Goal: Information Seeking & Learning: Learn about a topic

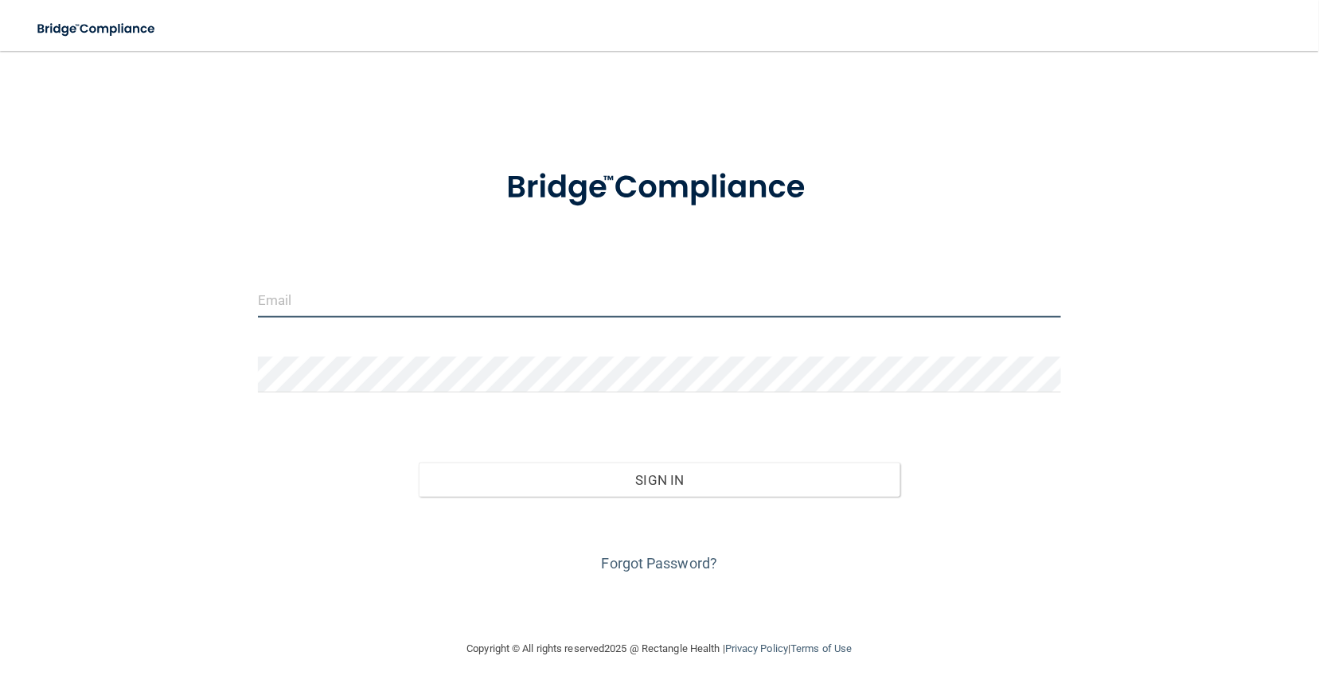
click at [302, 295] on input "email" at bounding box center [659, 300] width 803 height 36
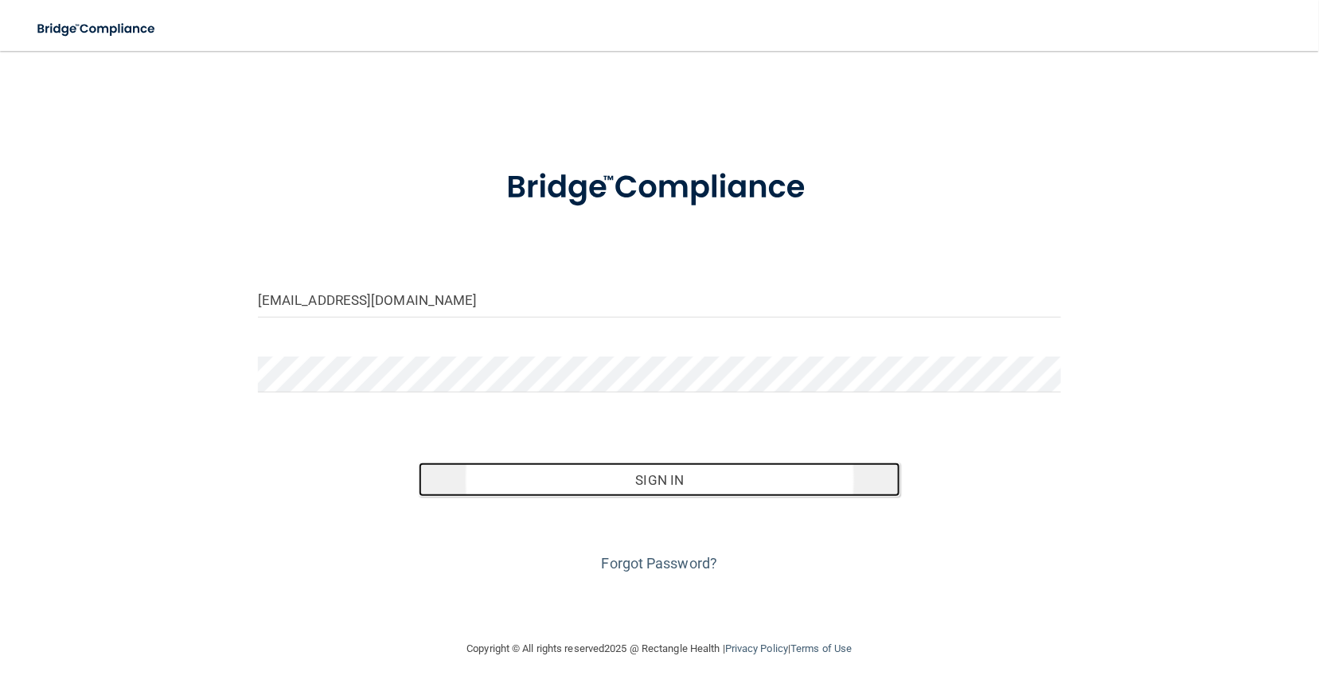
click at [504, 486] on button "Sign In" at bounding box center [660, 480] width 483 height 35
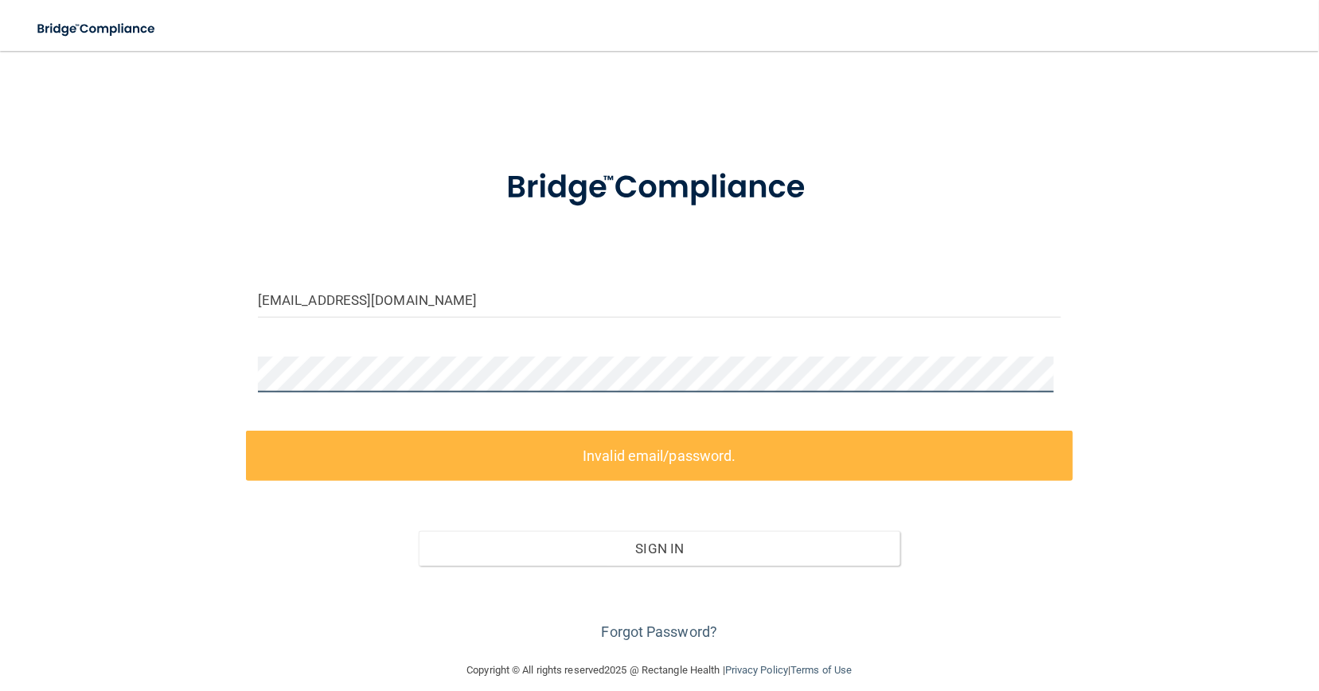
click at [171, 370] on div "reynazenteno23@gmail.com Invalid email/password. You don't have permission to a…" at bounding box center [660, 356] width 1256 height 578
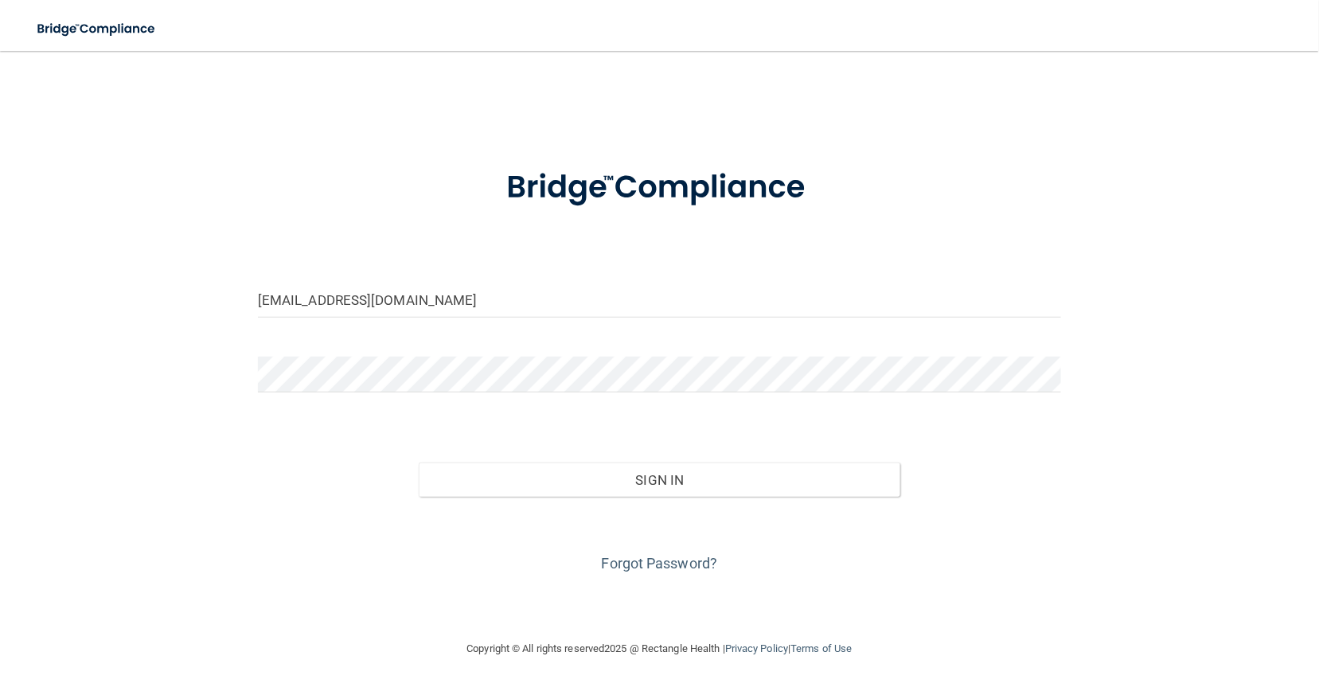
click at [531, 501] on div "Forgot Password?" at bounding box center [659, 537] width 827 height 80
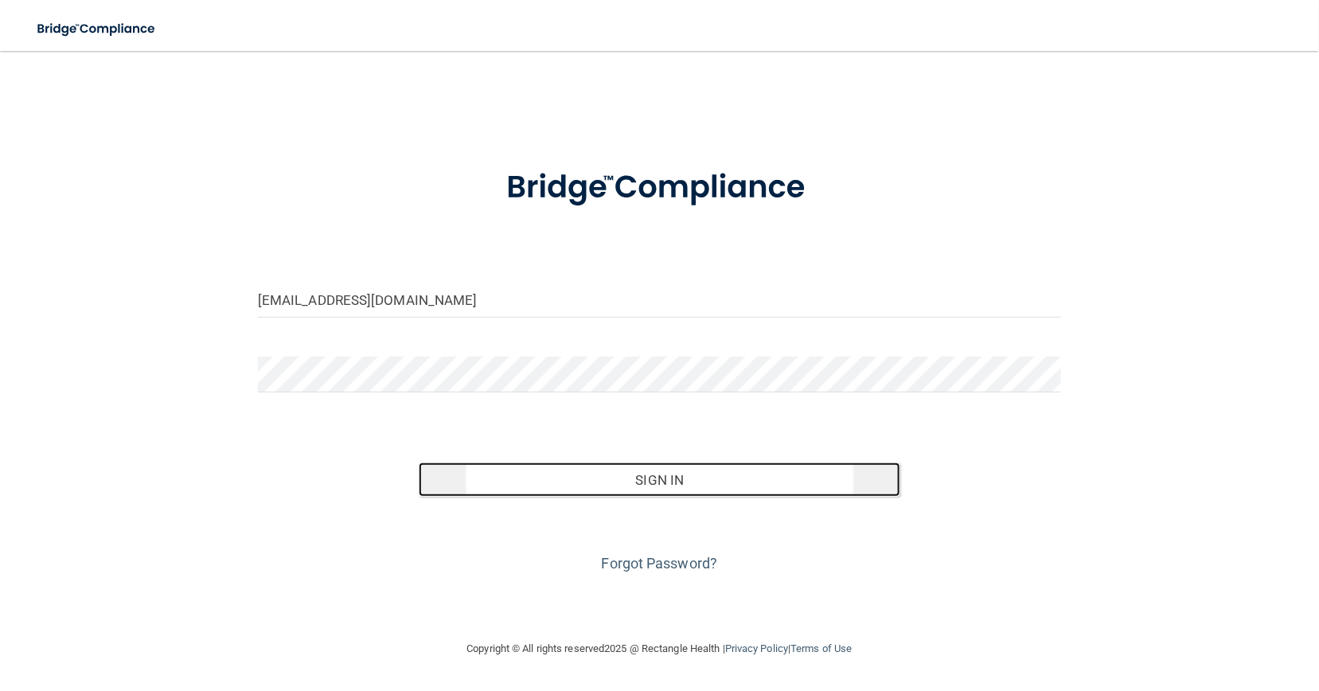
click at [533, 487] on button "Sign In" at bounding box center [660, 480] width 483 height 35
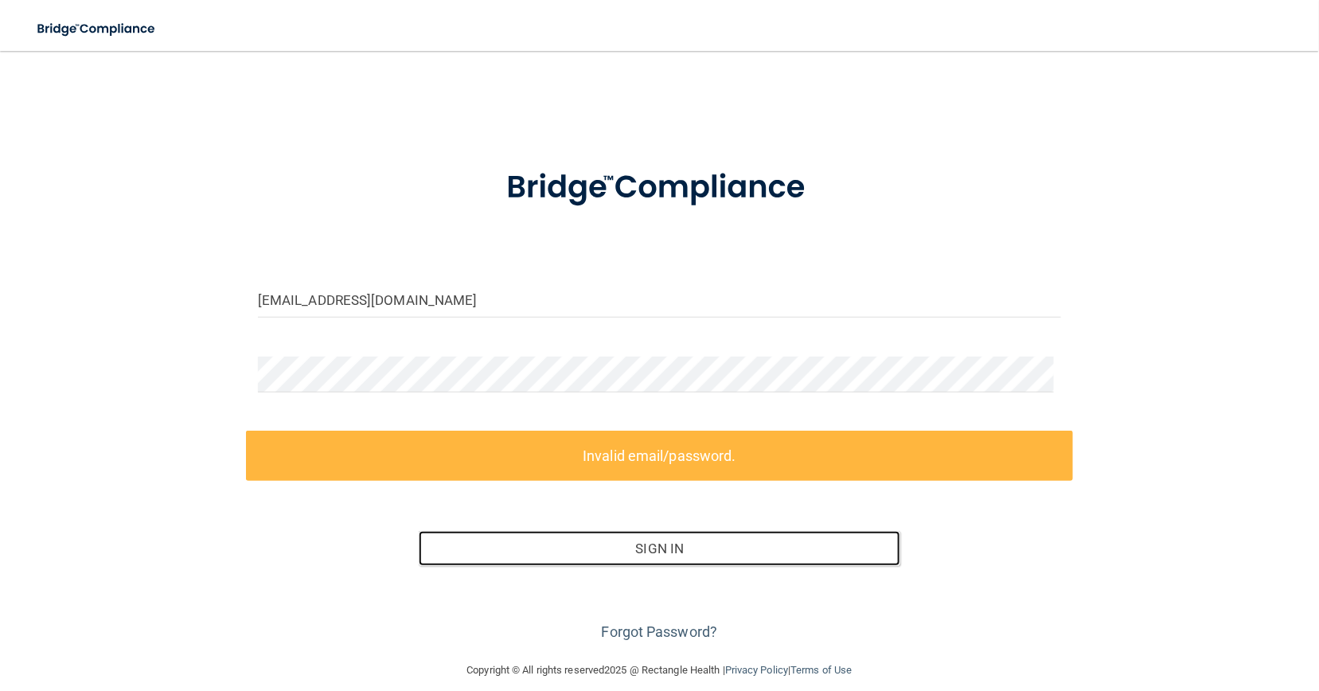
scroll to position [17, 0]
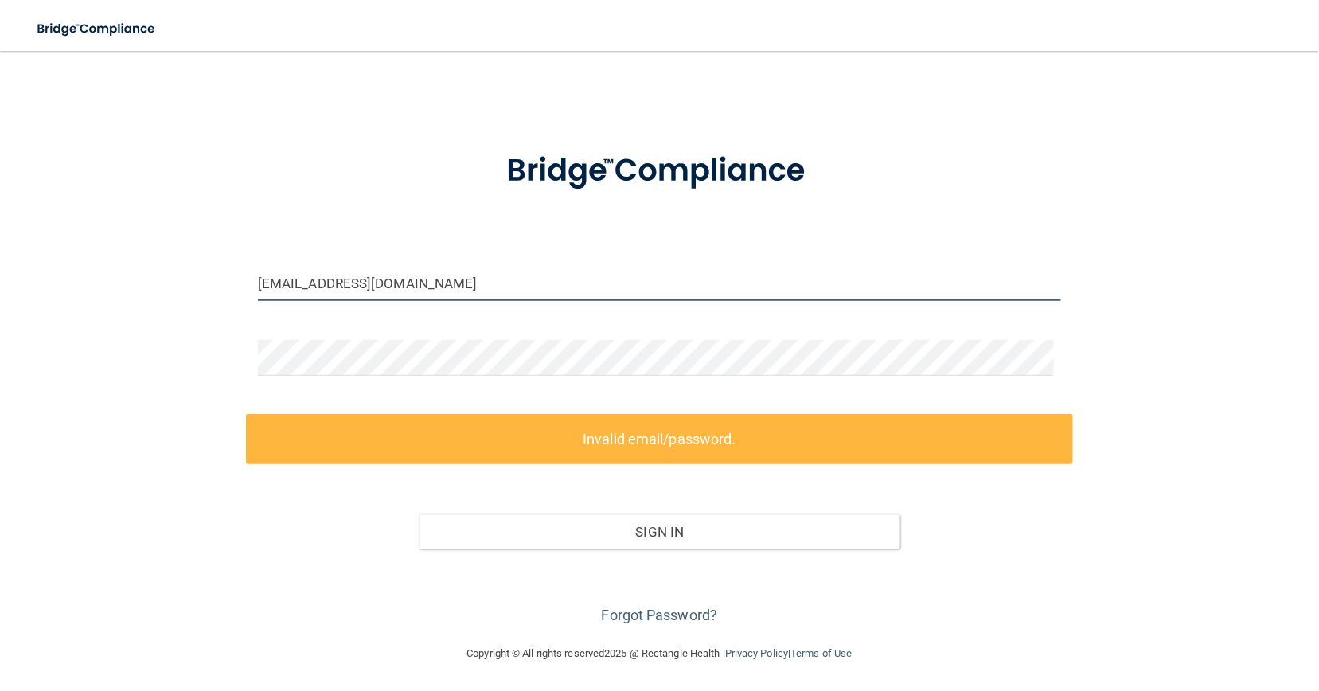
drag, startPoint x: 461, startPoint y: 295, endPoint x: 174, endPoint y: 287, distance: 287.5
click at [174, 287] on div "reynazenteno23@gmail.com Invalid email/password. You don't have permission to a…" at bounding box center [660, 339] width 1256 height 578
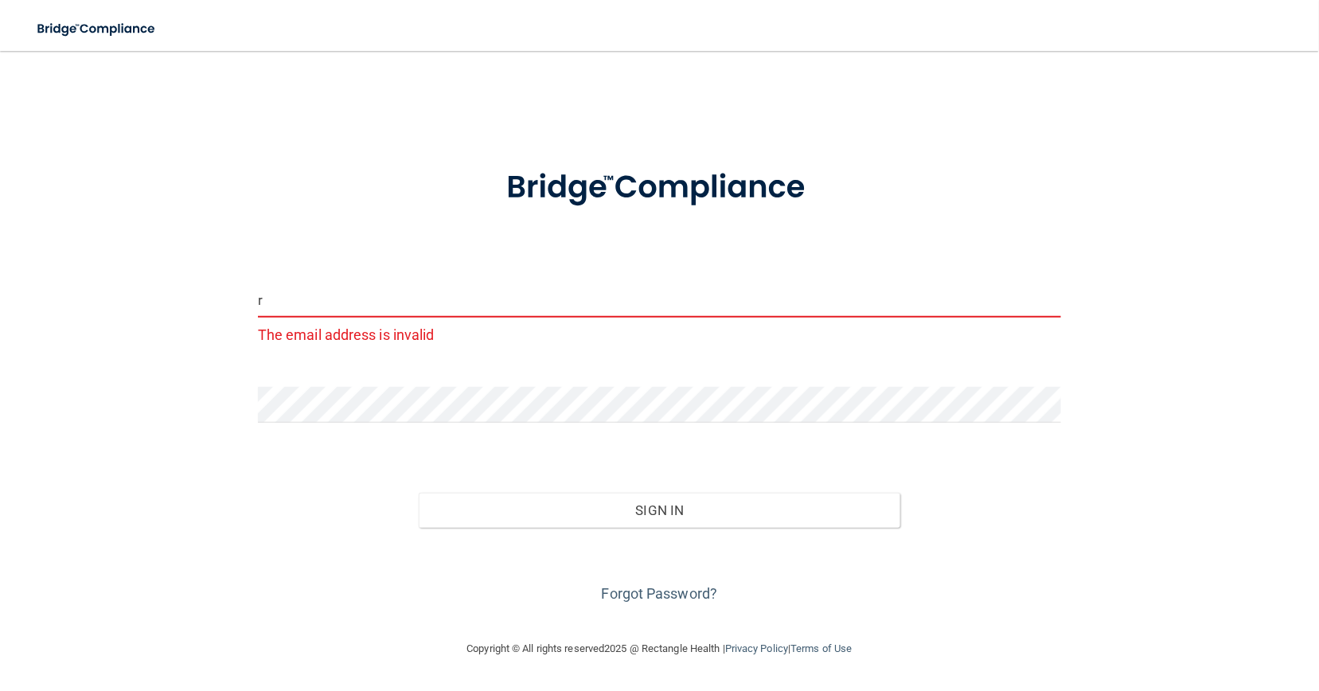
scroll to position [0, 0]
type input "[EMAIL_ADDRESS][DOMAIN_NAME]"
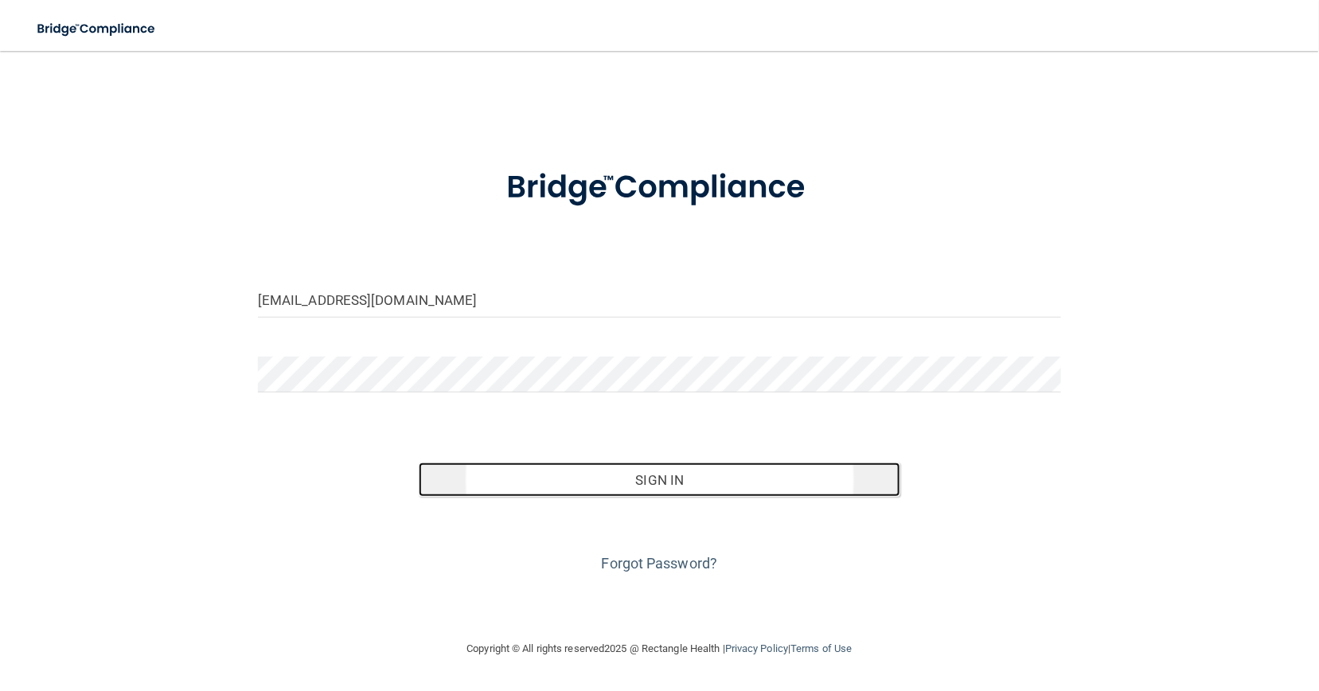
click at [544, 483] on button "Sign In" at bounding box center [660, 480] width 483 height 35
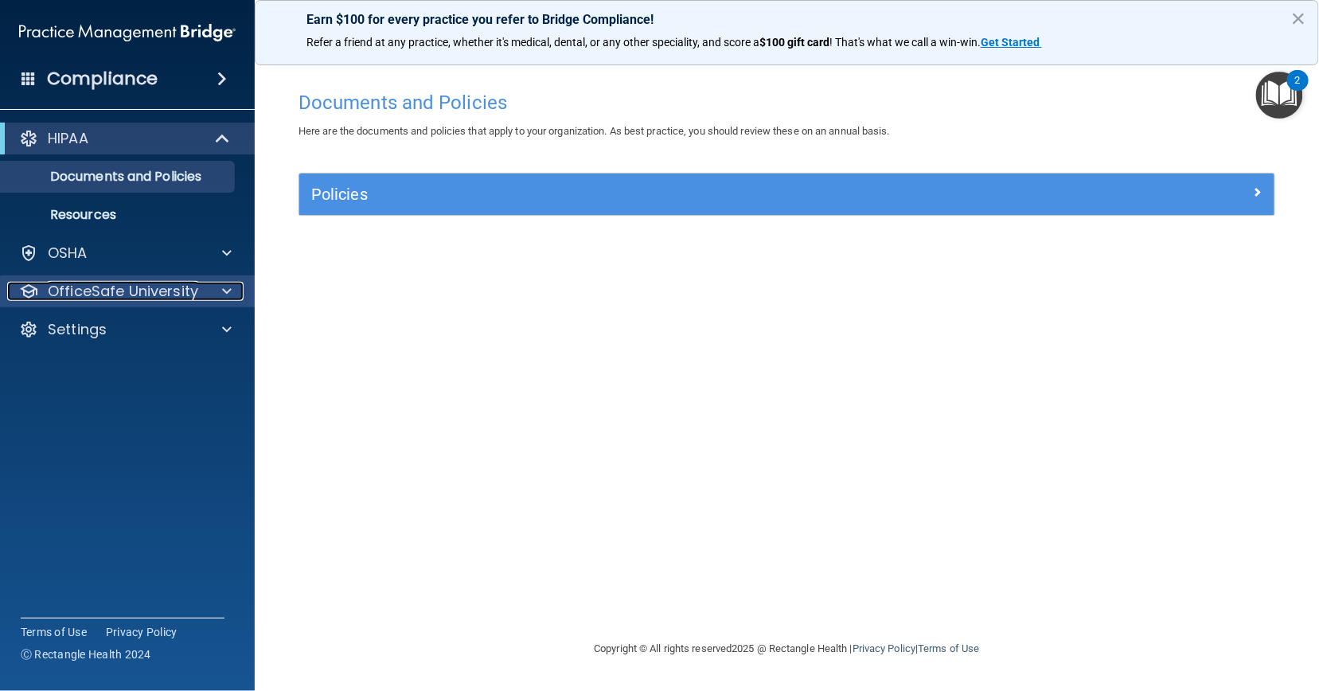
click at [181, 295] on p "OfficeSafe University" at bounding box center [123, 291] width 150 height 19
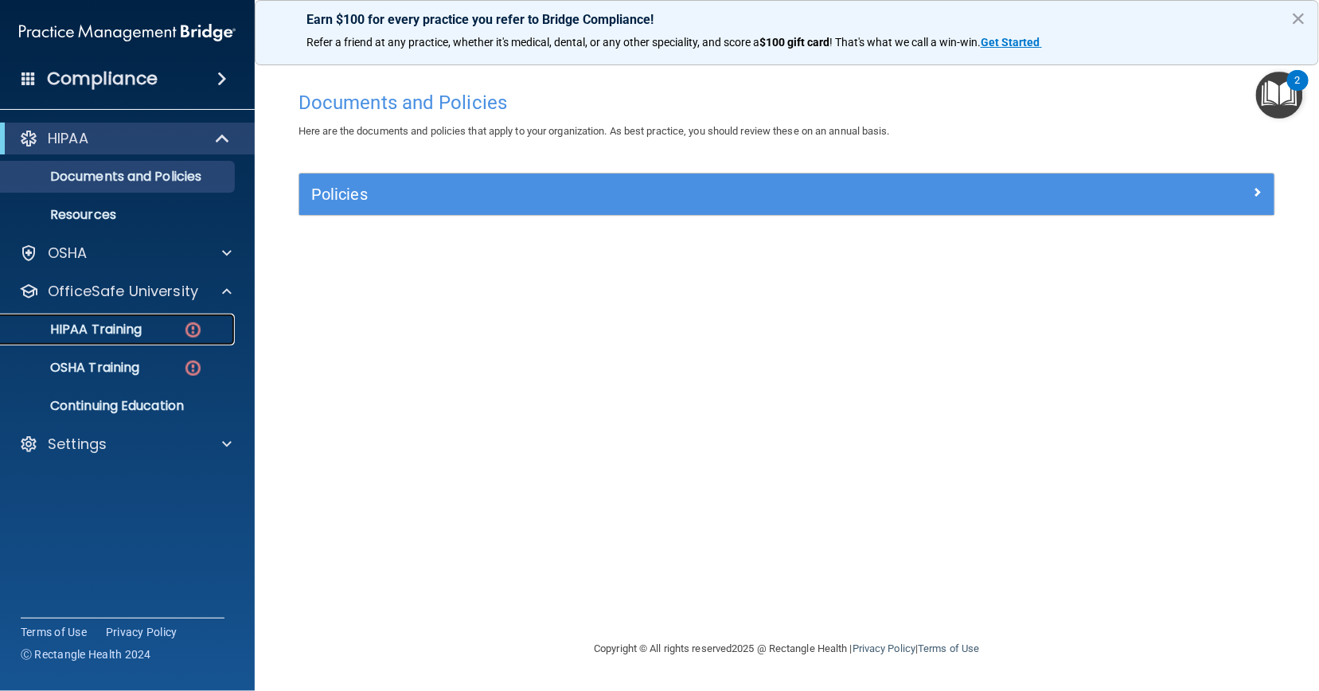
click at [161, 325] on div "HIPAA Training" at bounding box center [118, 330] width 217 height 16
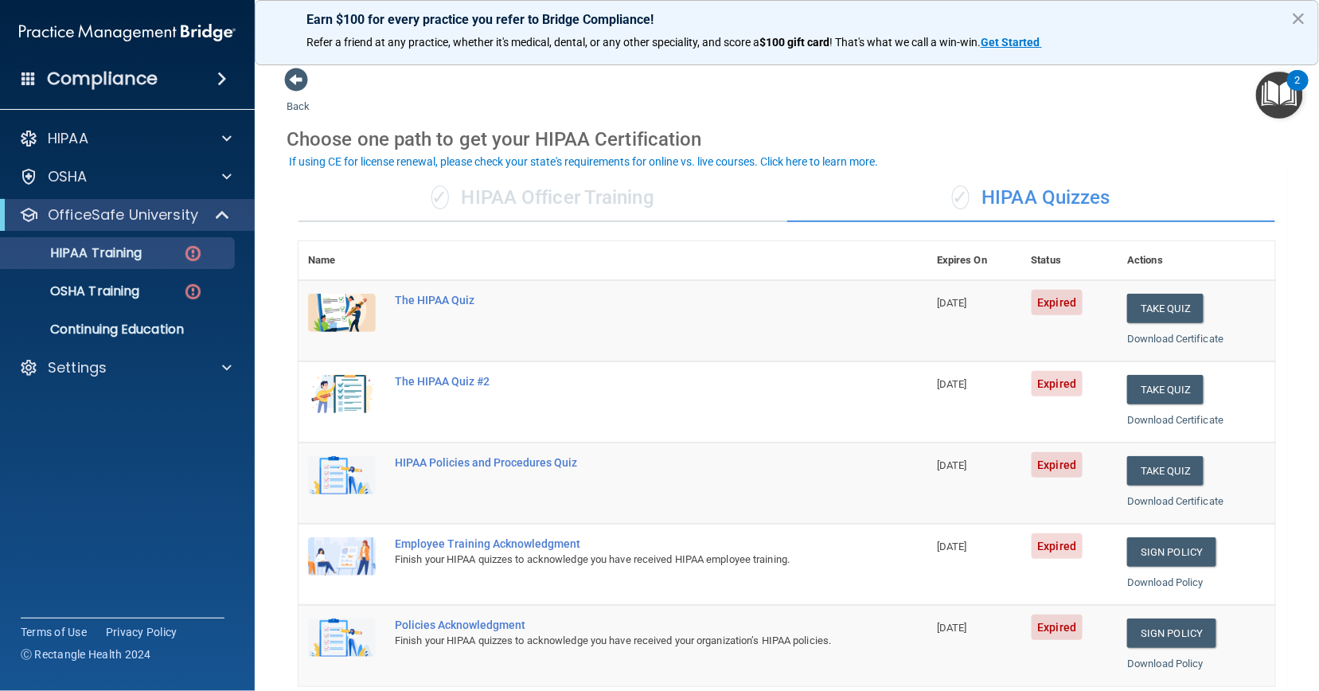
click at [622, 193] on div "✓ HIPAA Officer Training" at bounding box center [543, 198] width 489 height 48
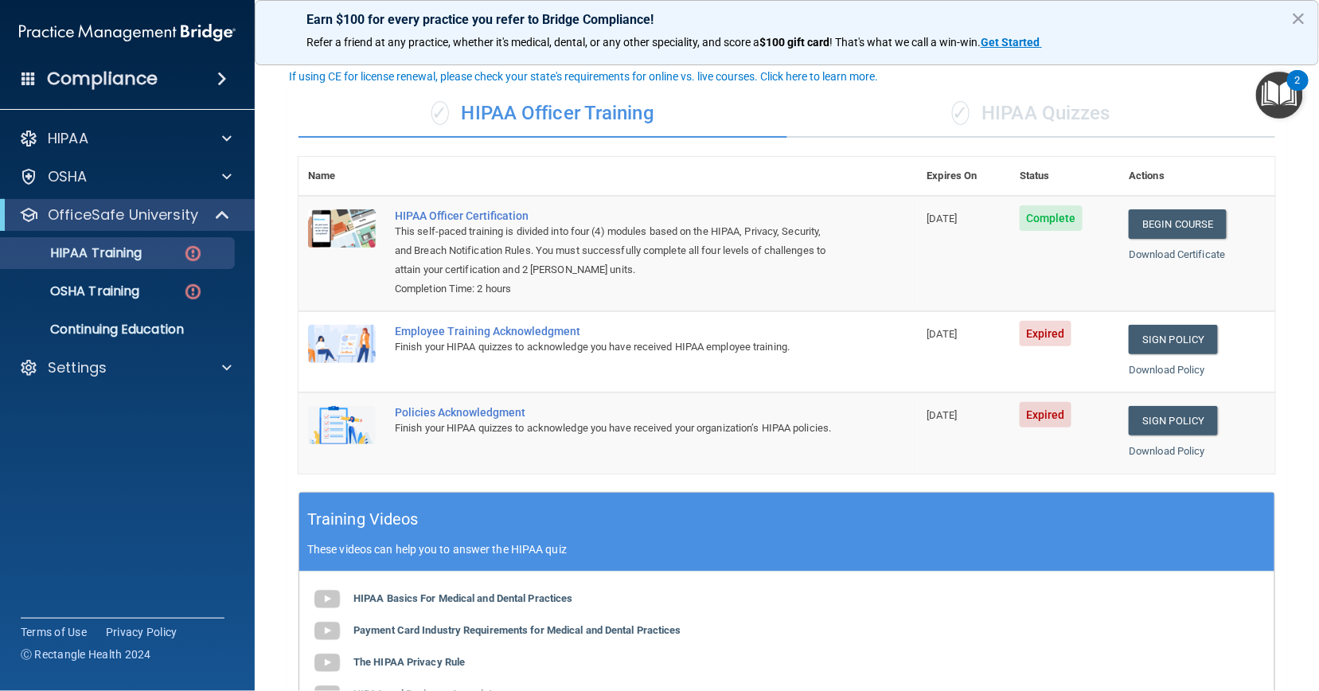
scroll to position [86, 0]
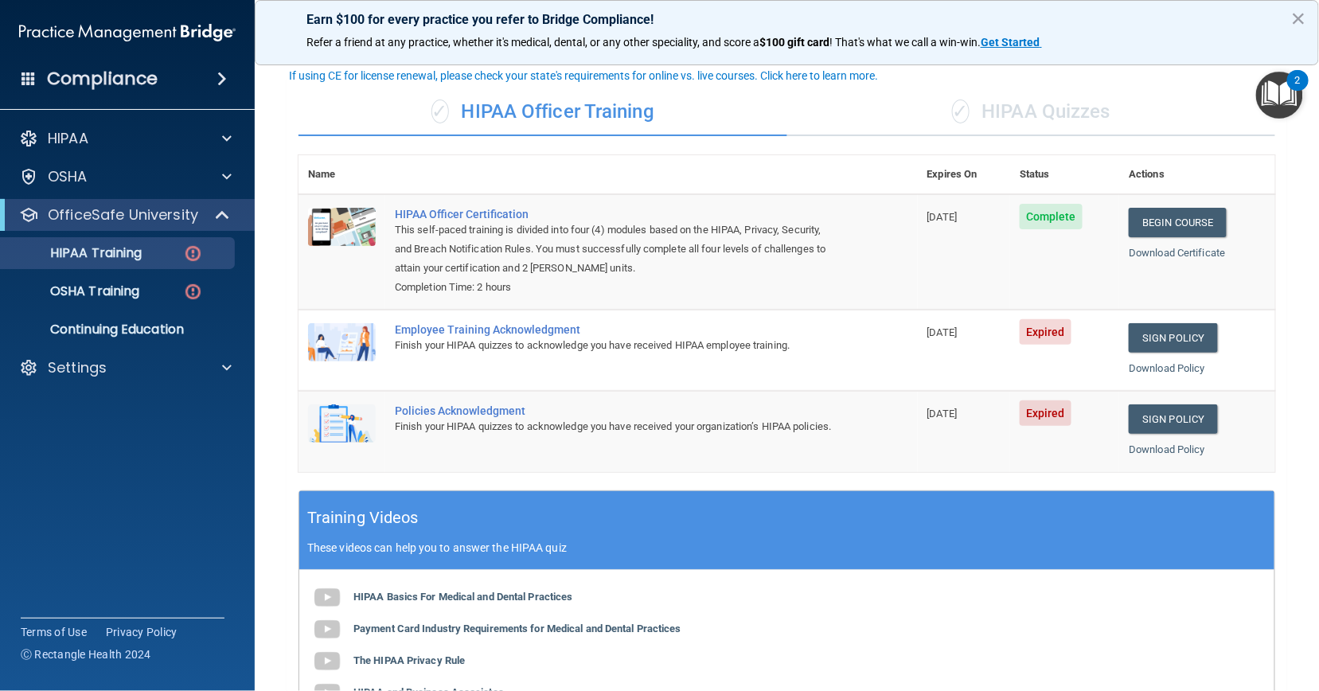
click at [1053, 217] on span "Complete" at bounding box center [1051, 216] width 63 height 25
click at [487, 222] on div "This self-paced training is divided into four (4) modules based on the HIPAA, P…" at bounding box center [616, 249] width 443 height 57
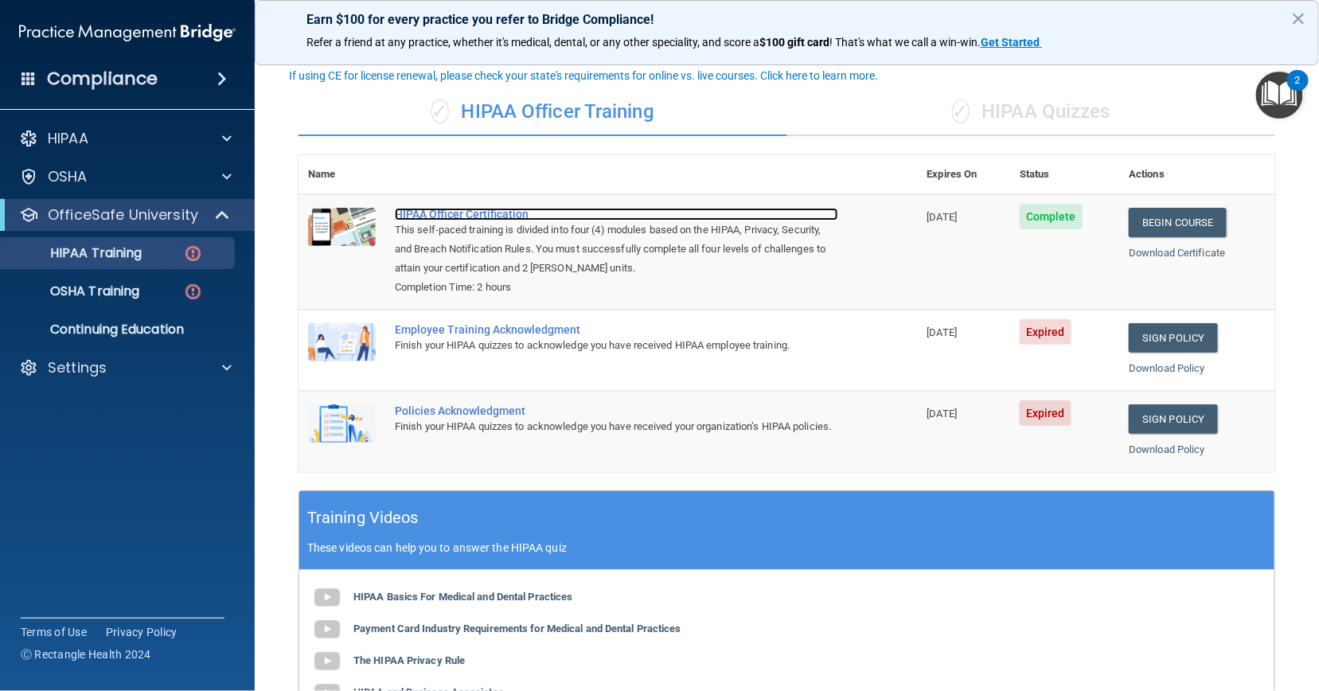
click at [497, 209] on div "HIPAA Officer Certification" at bounding box center [616, 214] width 443 height 13
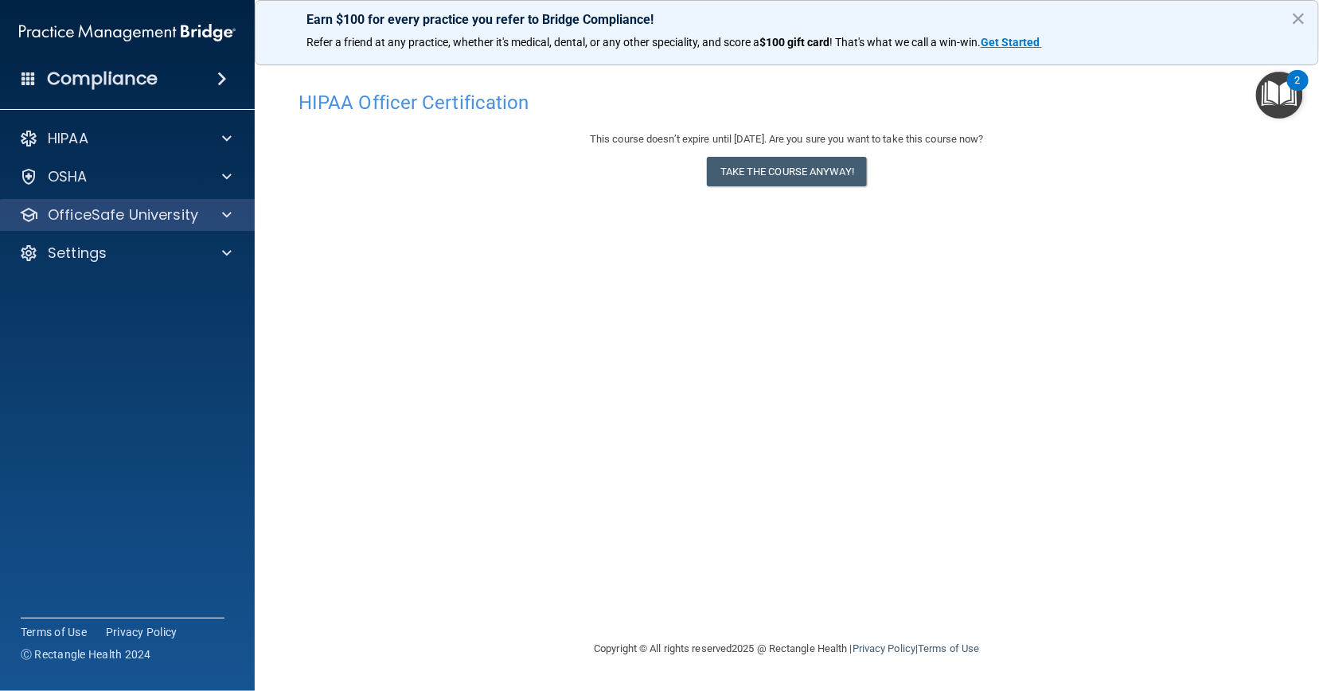
click at [146, 200] on div "OfficeSafe University" at bounding box center [128, 215] width 256 height 32
click at [217, 221] on div at bounding box center [225, 214] width 40 height 19
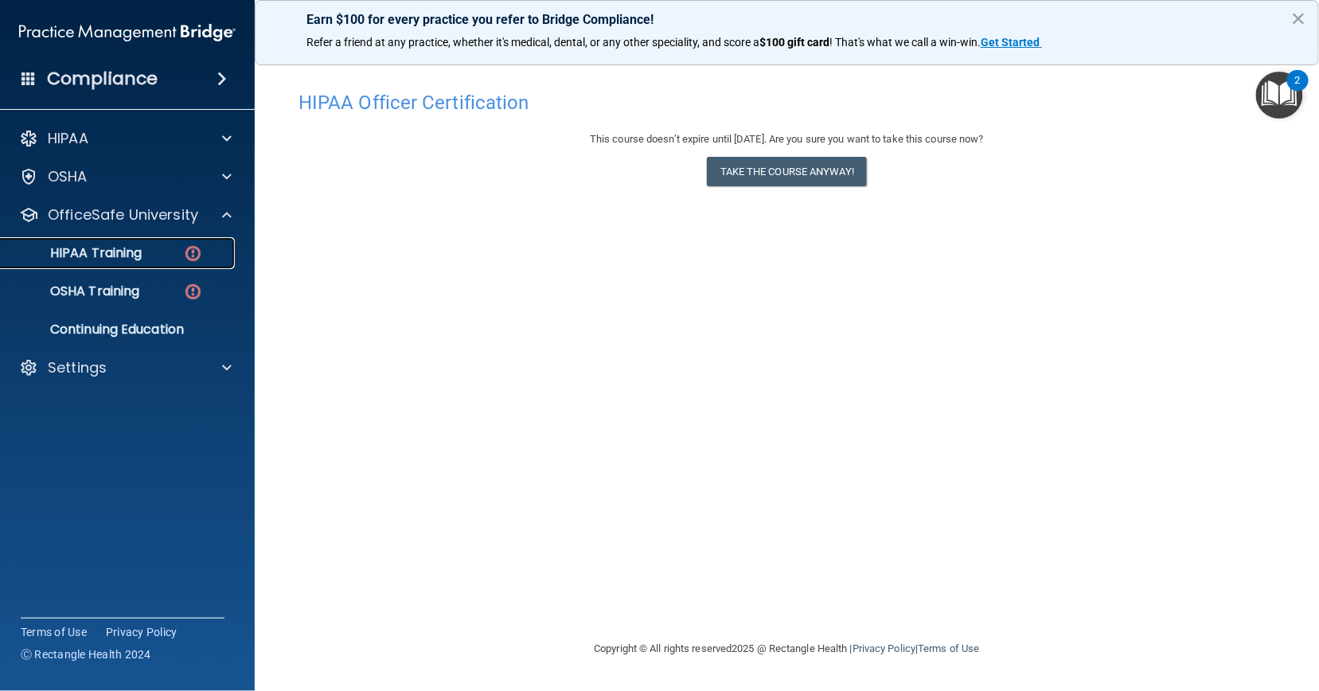
click at [162, 264] on link "HIPAA Training" at bounding box center [109, 253] width 251 height 32
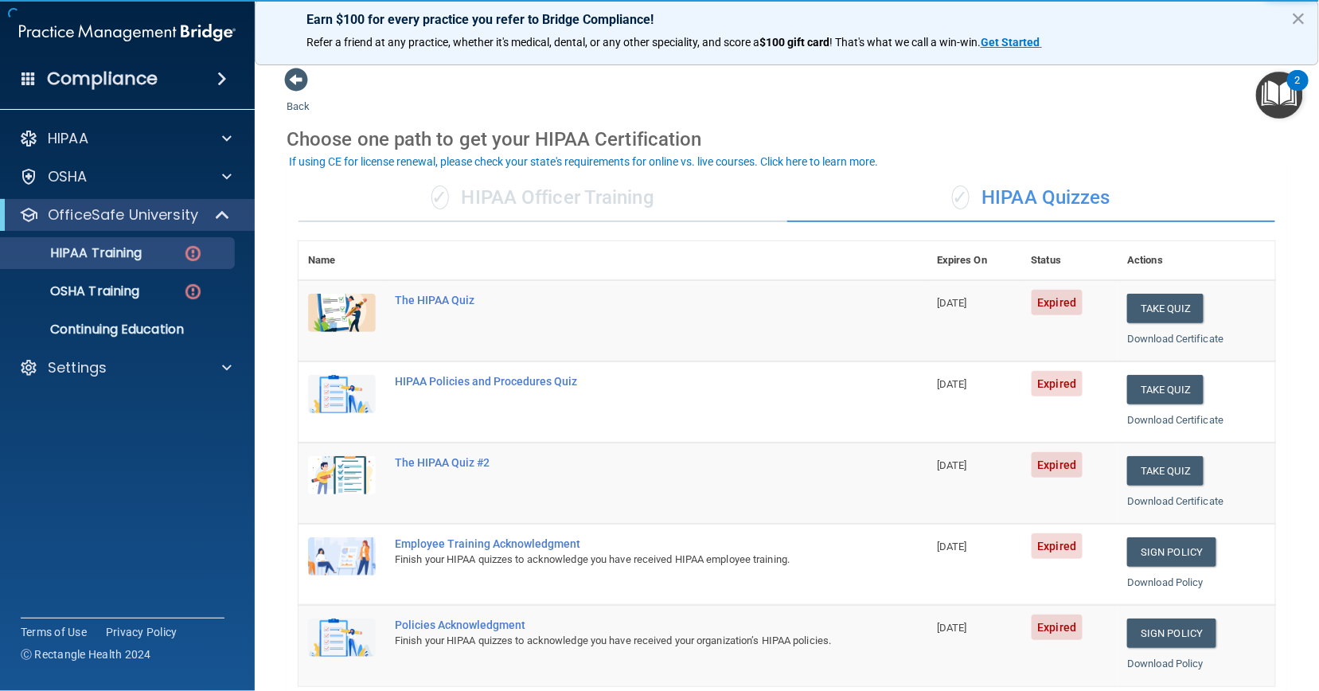
click at [646, 204] on div "✓ HIPAA Officer Training" at bounding box center [543, 198] width 489 height 48
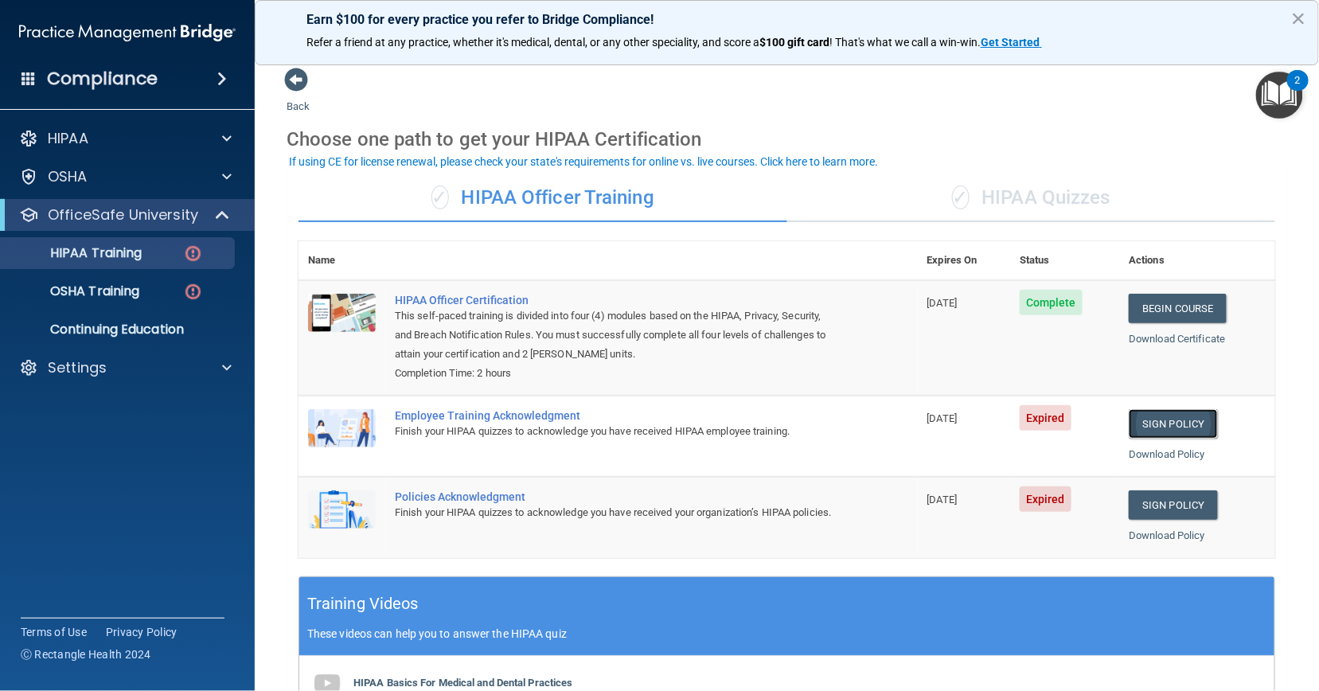
click at [1151, 428] on link "Sign Policy" at bounding box center [1173, 423] width 88 height 29
drag, startPoint x: 1021, startPoint y: 11, endPoint x: 583, endPoint y: 200, distance: 476.8
click at [583, 200] on div "✓ HIPAA Officer Training" at bounding box center [543, 198] width 489 height 48
click at [1049, 198] on div "✓ HIPAA Quizzes" at bounding box center [1031, 198] width 489 height 48
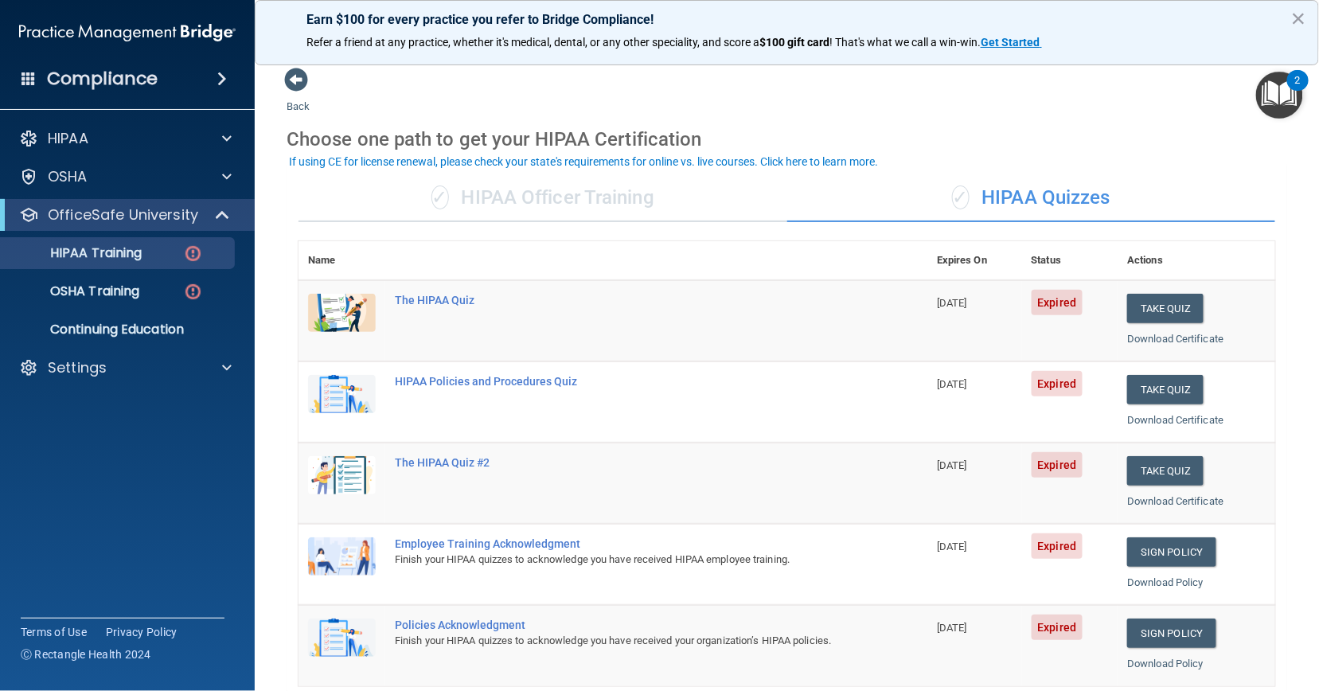
click at [629, 196] on div "✓ HIPAA Officer Training" at bounding box center [543, 198] width 489 height 48
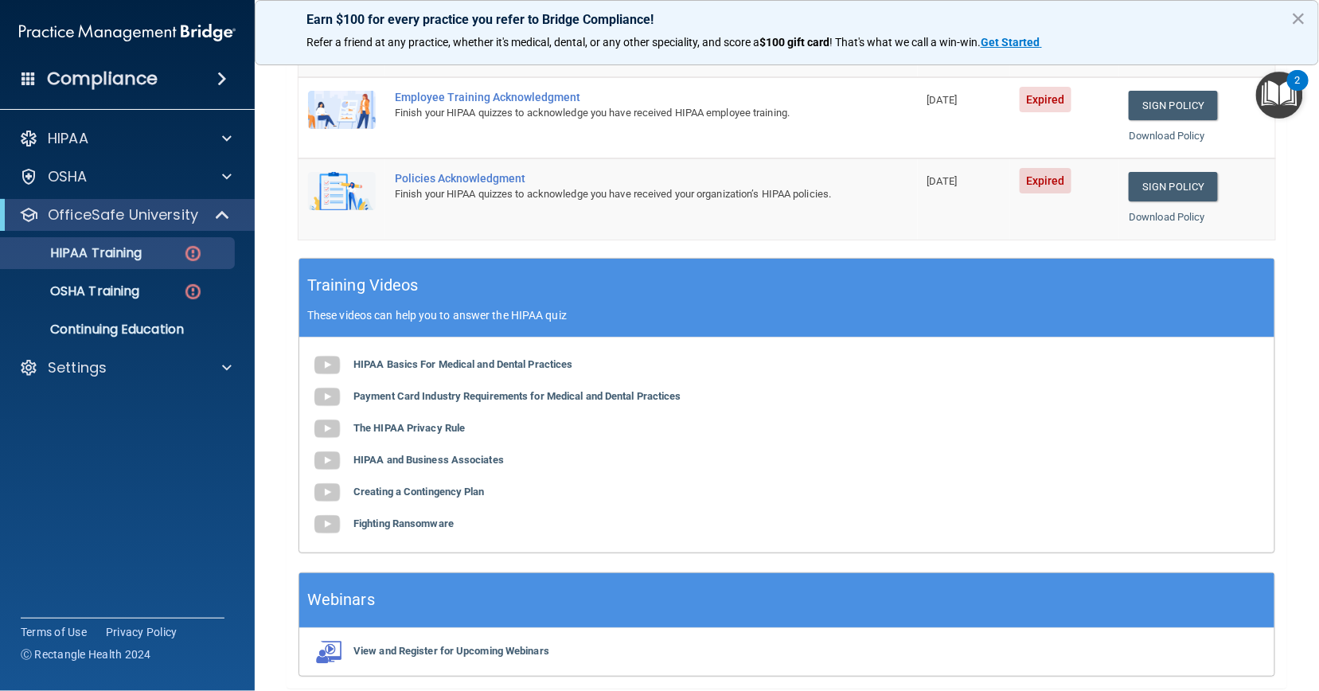
scroll to position [376, 0]
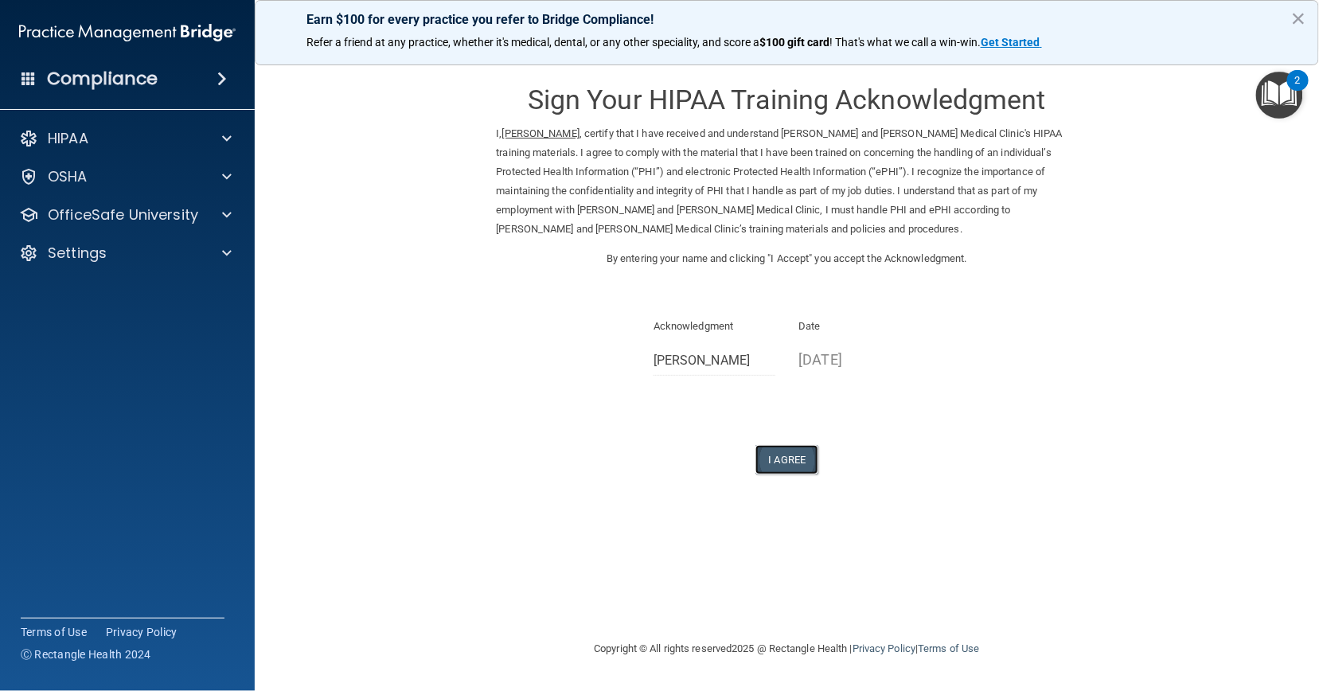
click at [777, 455] on button "I Agree" at bounding box center [788, 459] width 64 height 29
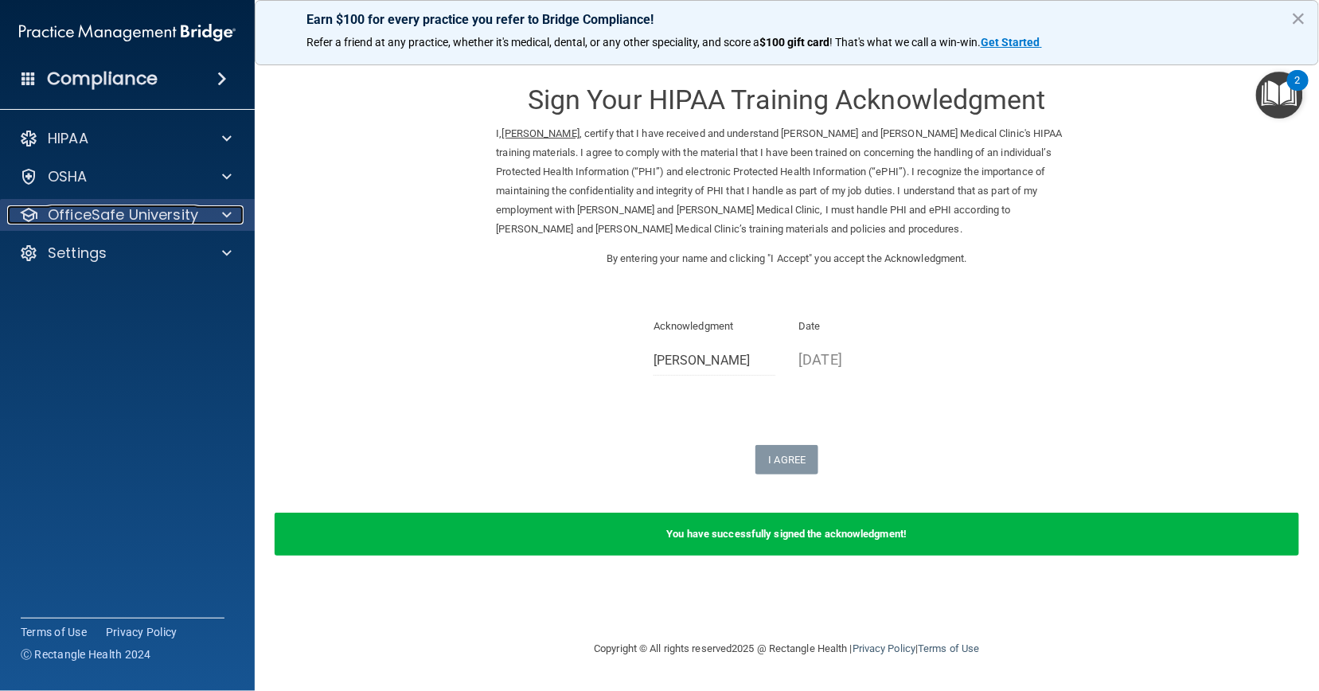
click at [149, 205] on p "OfficeSafe University" at bounding box center [123, 214] width 150 height 19
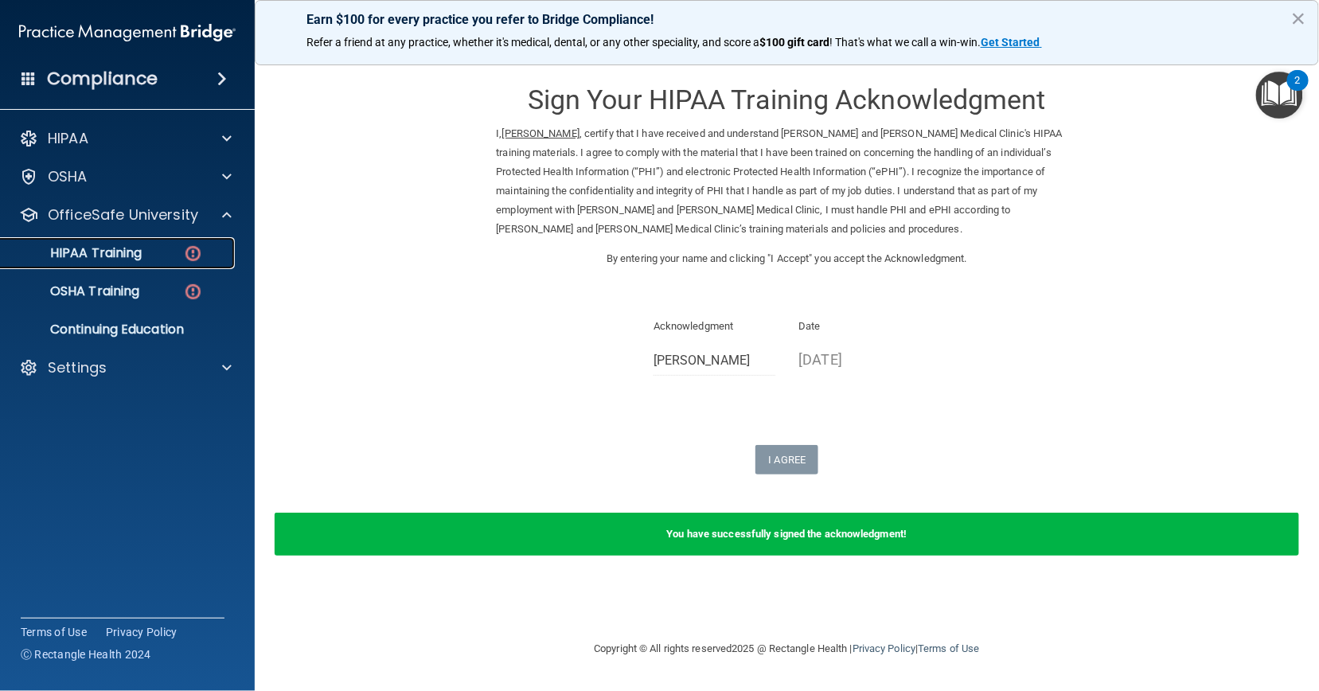
click at [154, 245] on div "HIPAA Training" at bounding box center [118, 253] width 217 height 16
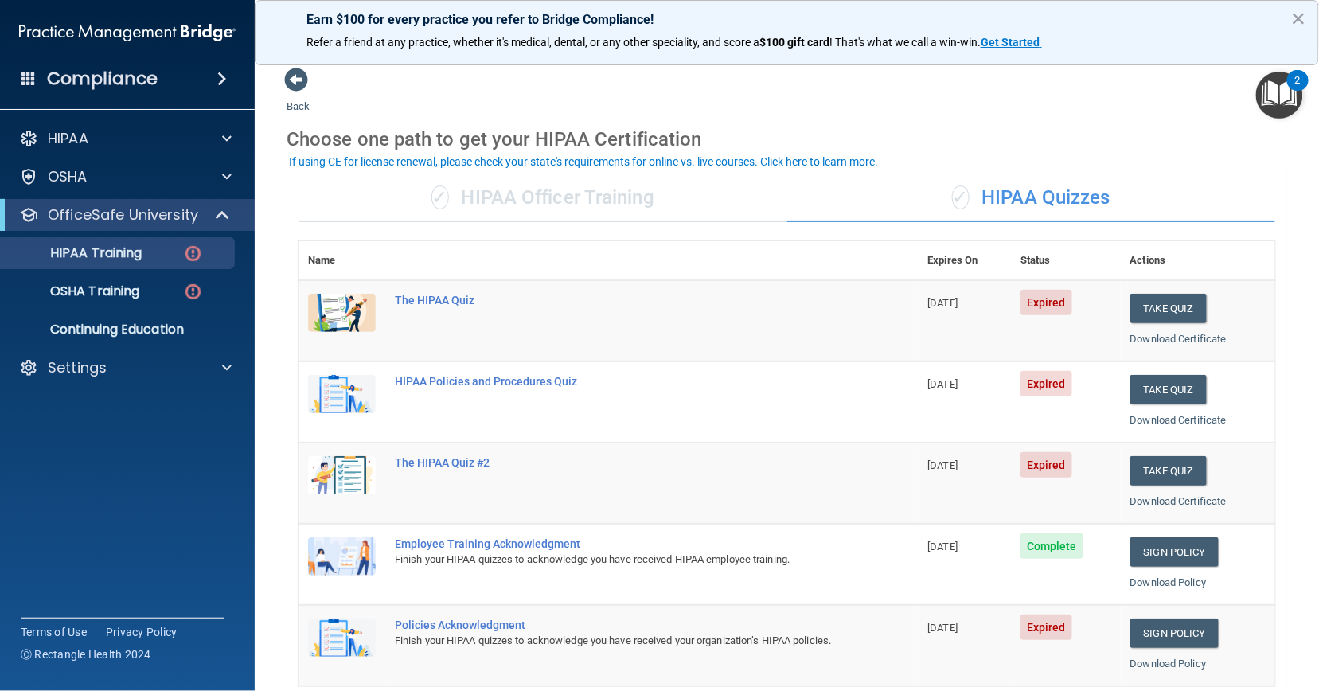
click at [539, 181] on div "✓ HIPAA Officer Training" at bounding box center [543, 198] width 489 height 48
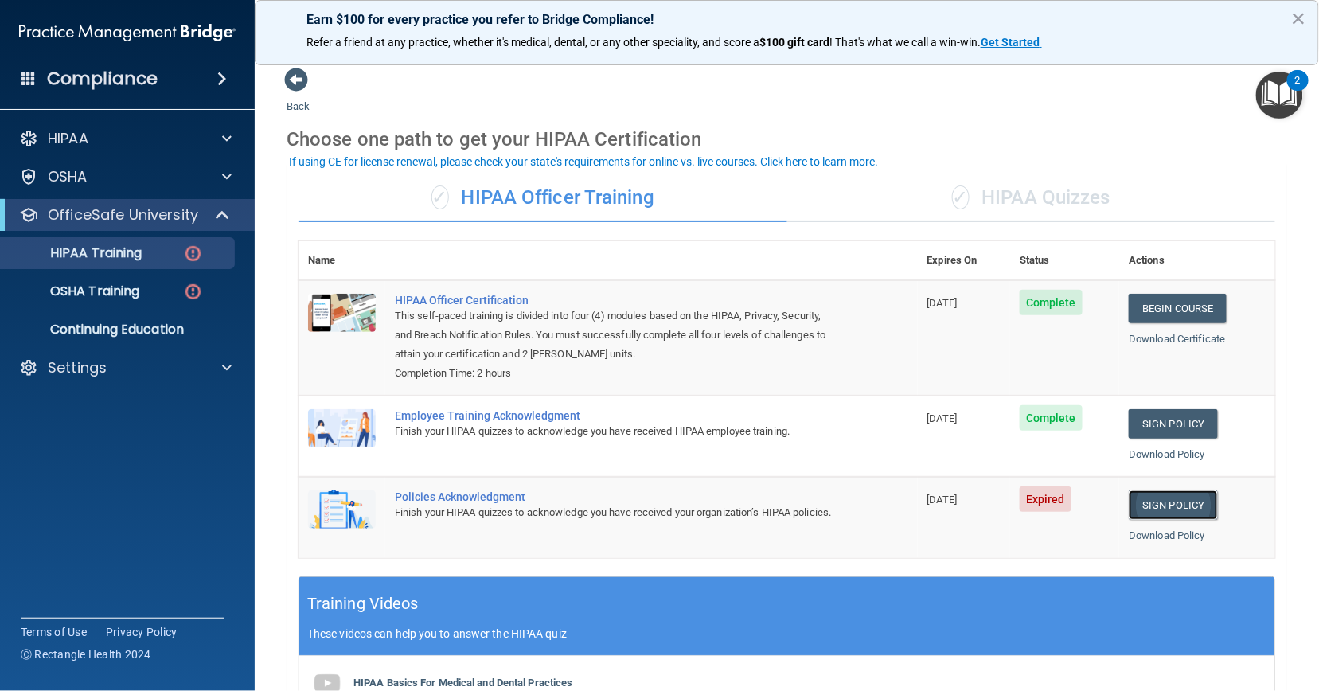
click at [1157, 517] on link "Sign Policy" at bounding box center [1173, 504] width 88 height 29
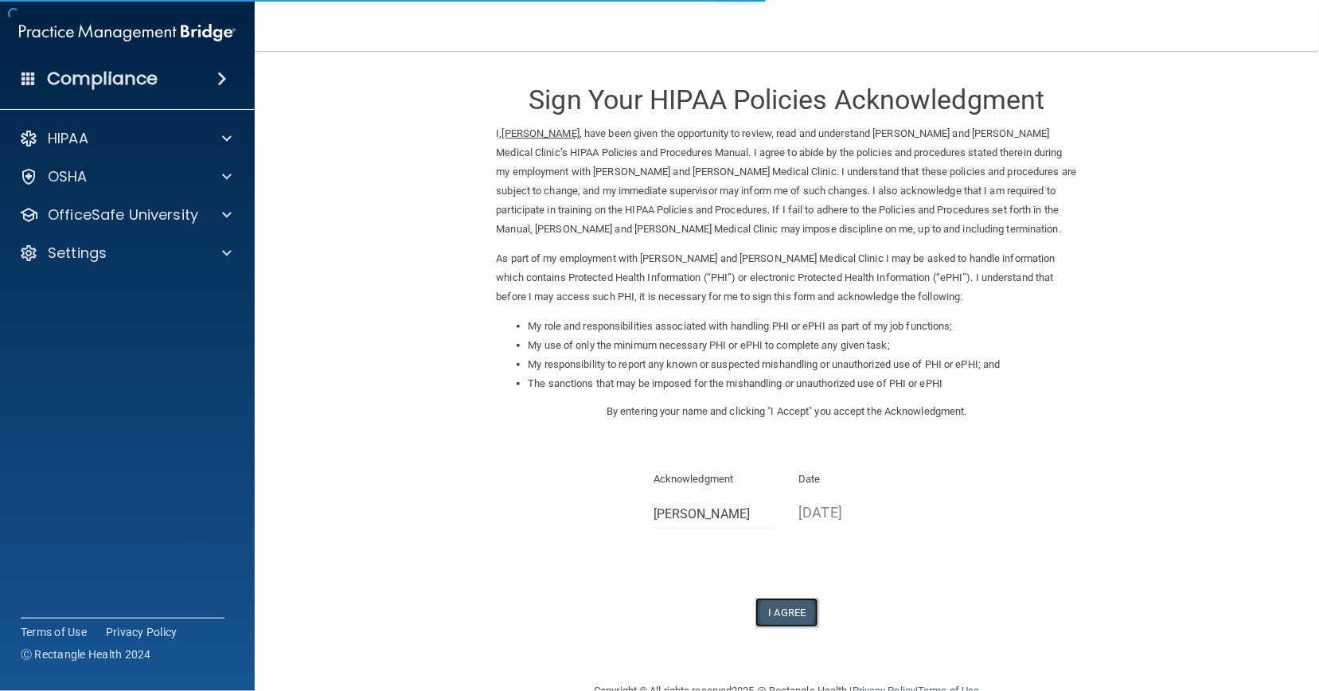
click at [765, 606] on button "I Agree" at bounding box center [788, 612] width 64 height 29
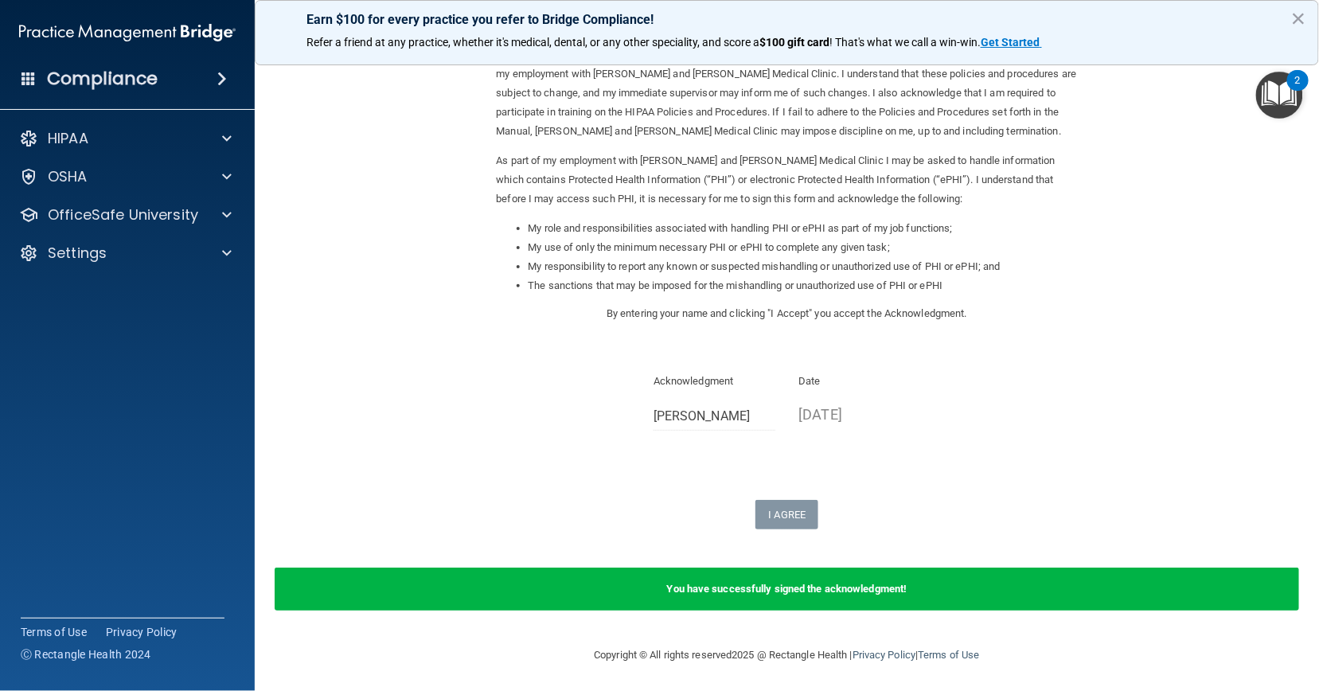
scroll to position [99, 0]
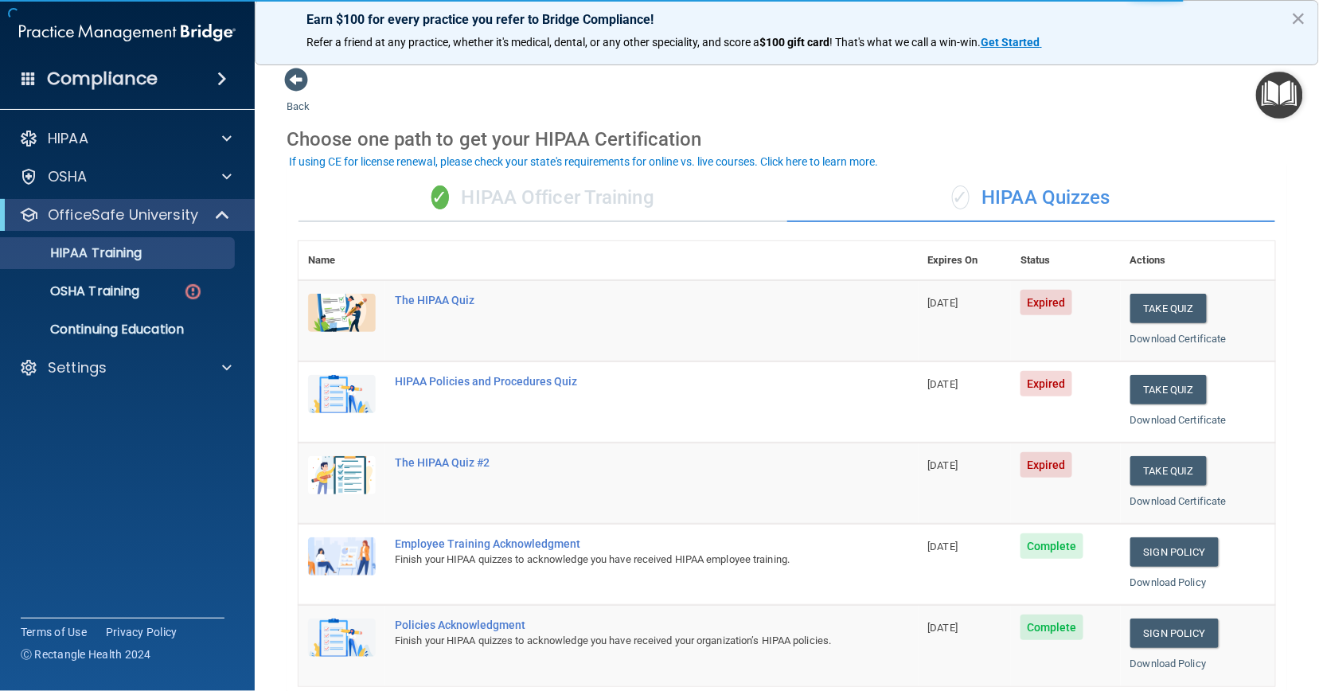
click at [583, 194] on div "✓ HIPAA Officer Training" at bounding box center [543, 198] width 489 height 48
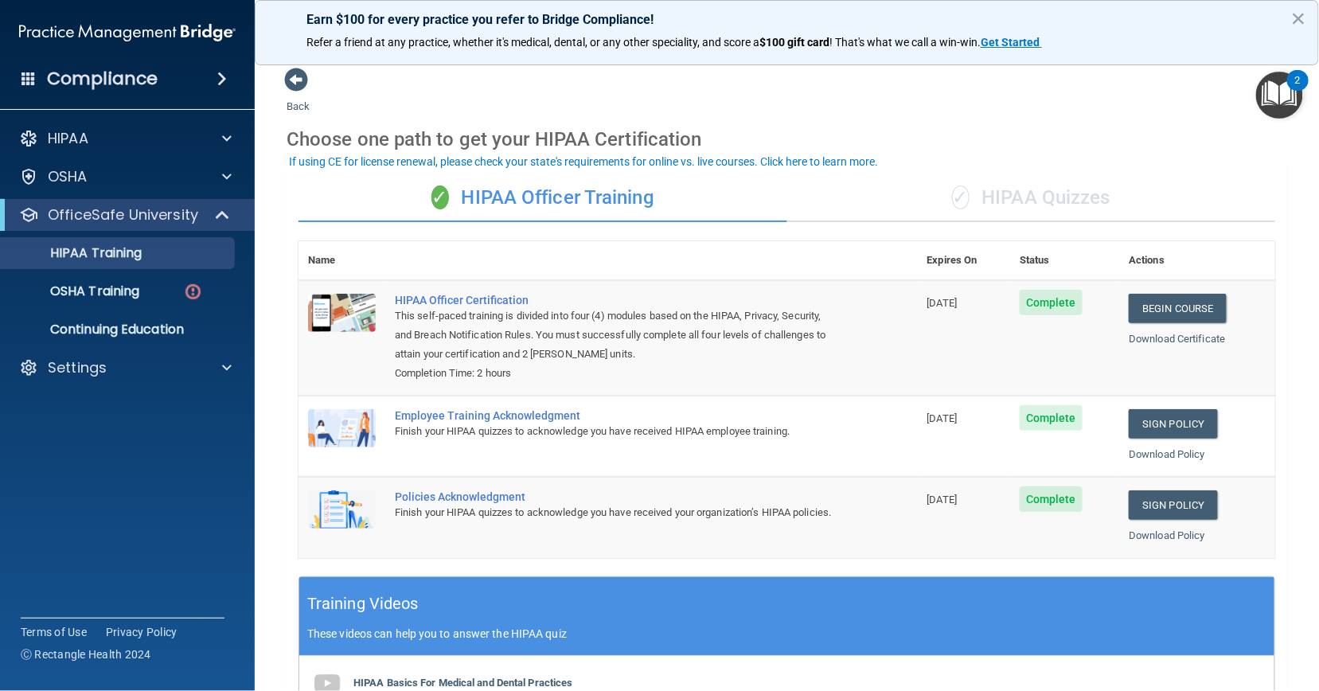
click at [1012, 194] on div "✓ HIPAA Quizzes" at bounding box center [1031, 198] width 489 height 48
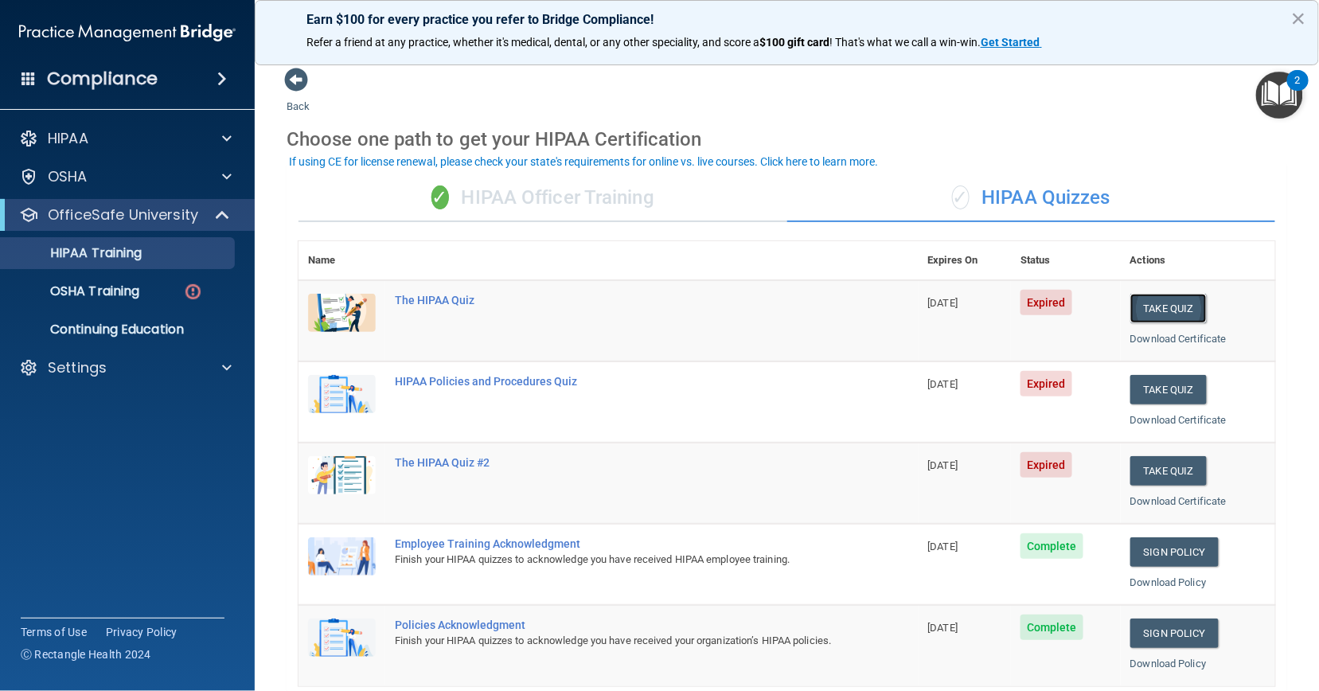
click at [1148, 316] on button "Take Quiz" at bounding box center [1169, 308] width 76 height 29
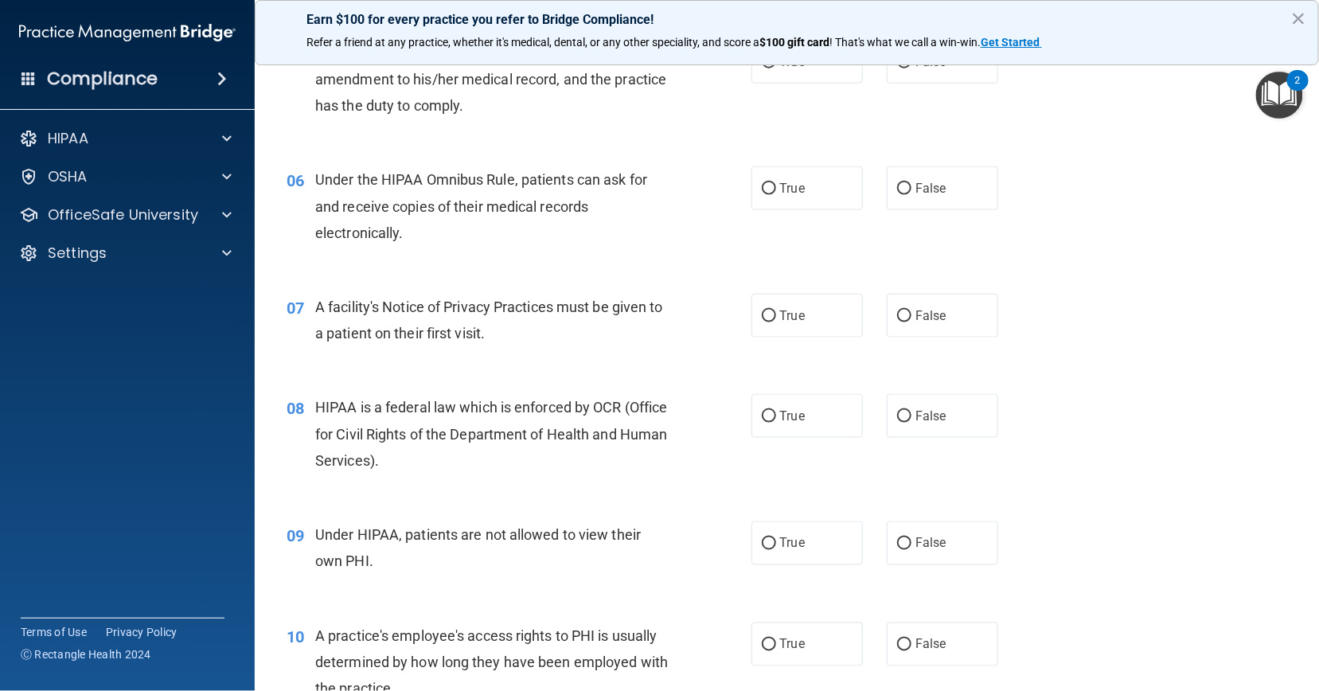
scroll to position [863, 0]
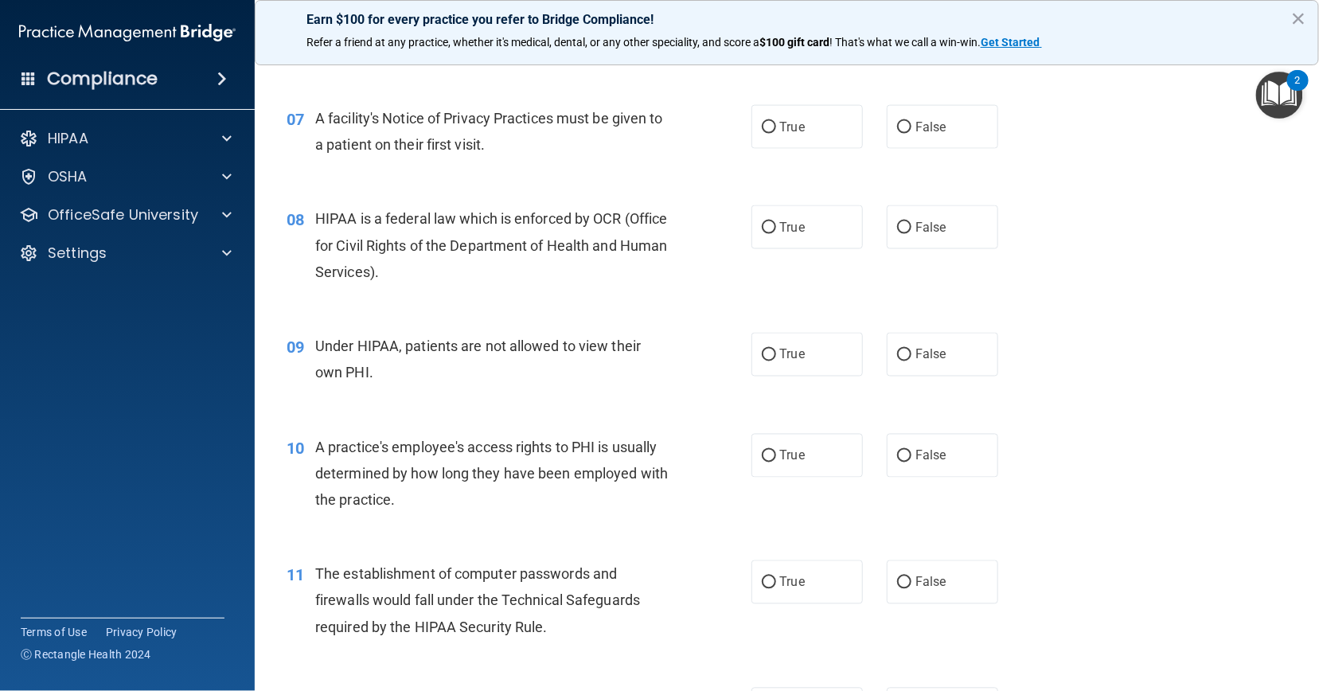
click at [1301, 14] on button "×" at bounding box center [1298, 18] width 15 height 25
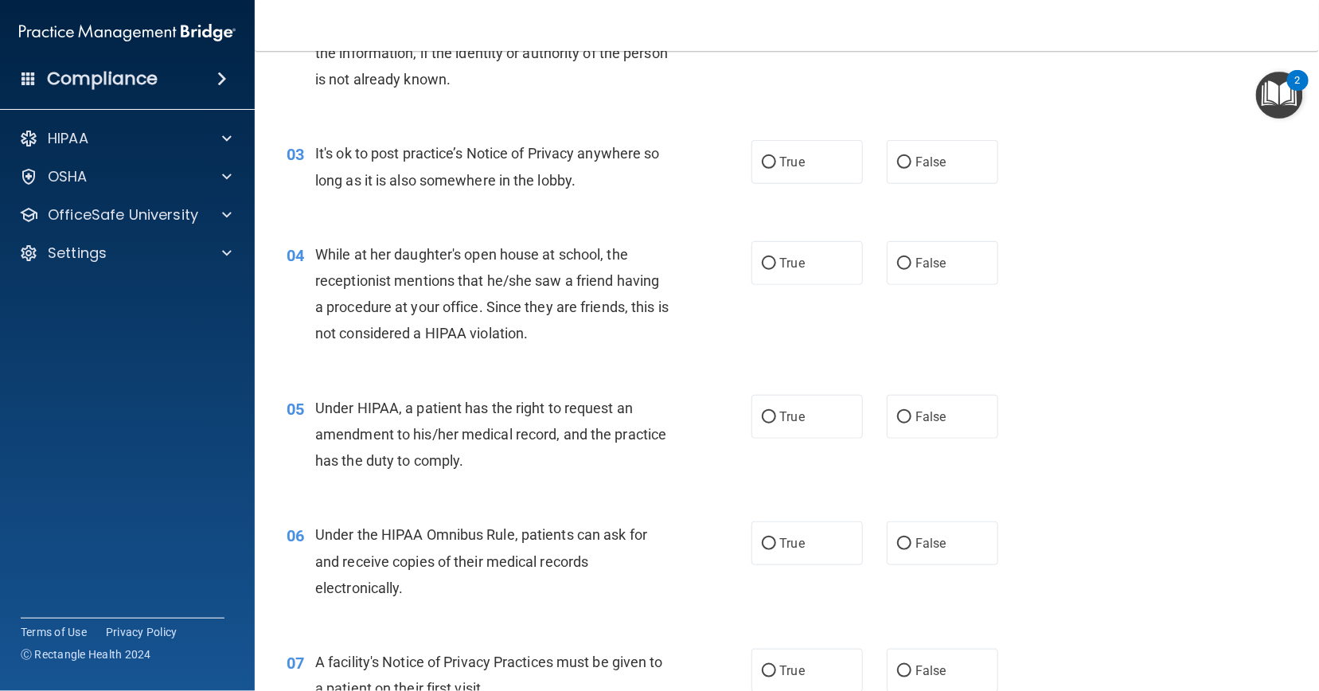
scroll to position [0, 0]
